Goal: Task Accomplishment & Management: Complete application form

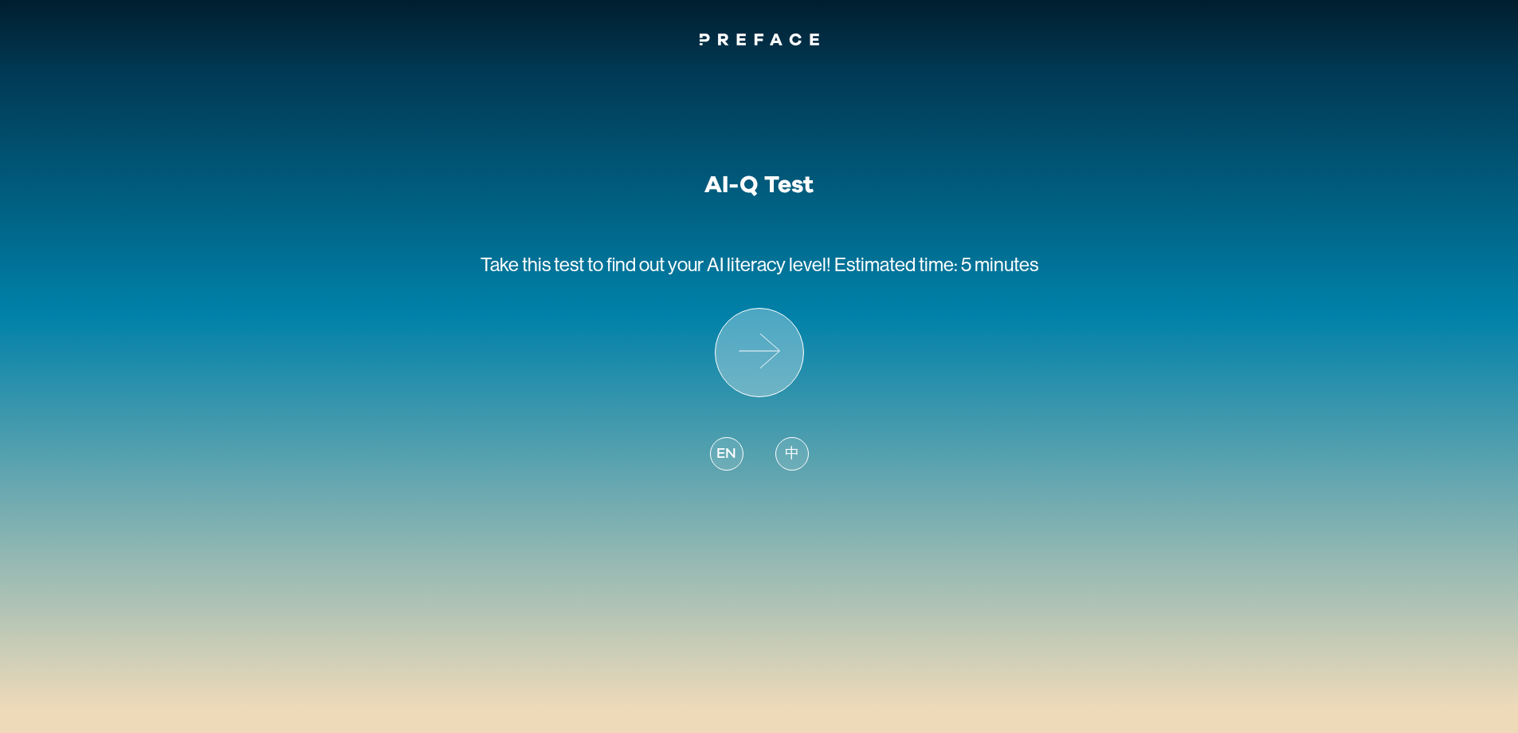
click at [779, 348] on icon at bounding box center [760, 352] width 88 height 88
